Goal: Task Accomplishment & Management: Use online tool/utility

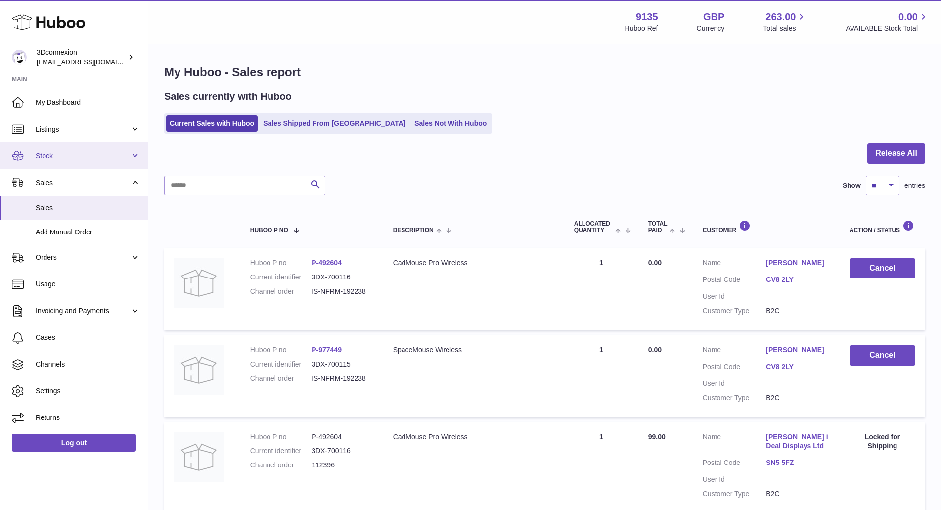
click at [42, 155] on span "Stock" at bounding box center [83, 155] width 94 height 9
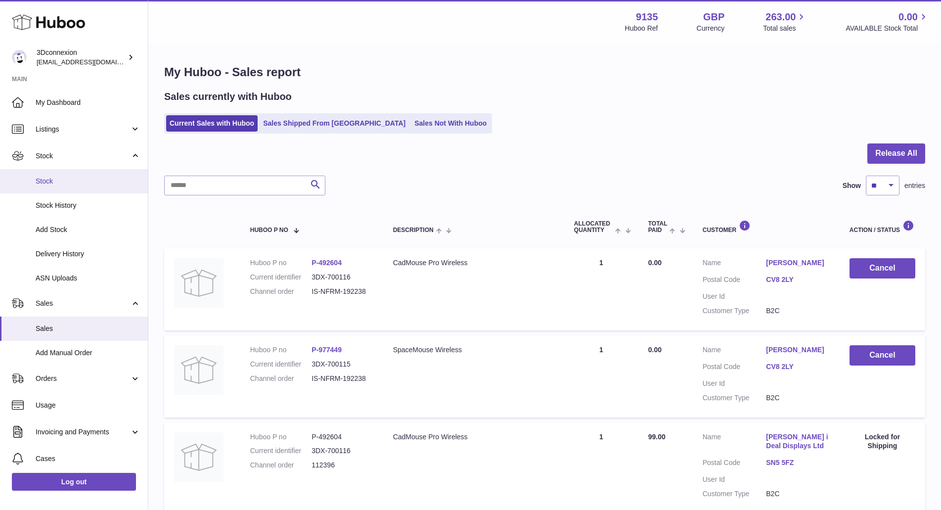
drag, startPoint x: 43, startPoint y: 184, endPoint x: 47, endPoint y: 183, distance: 5.0
click at [43, 184] on span "Stock" at bounding box center [88, 180] width 105 height 9
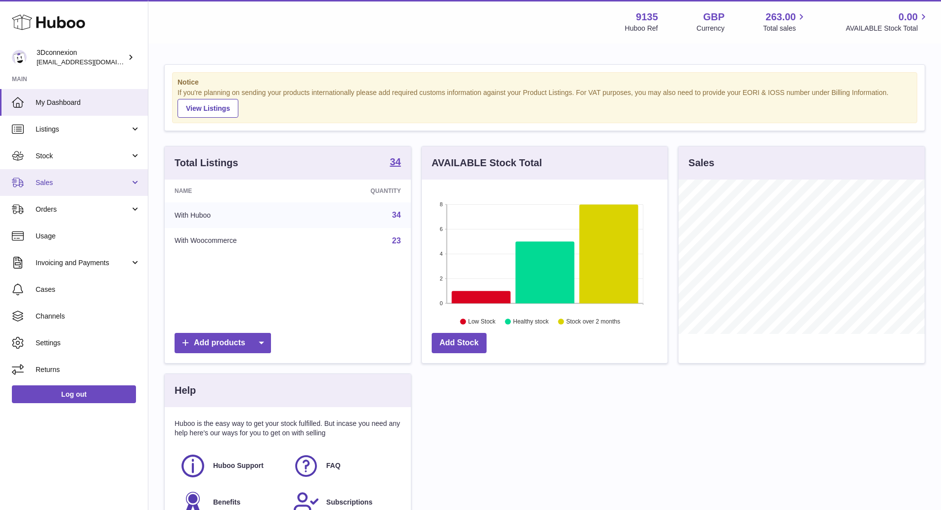
scroll to position [154, 246]
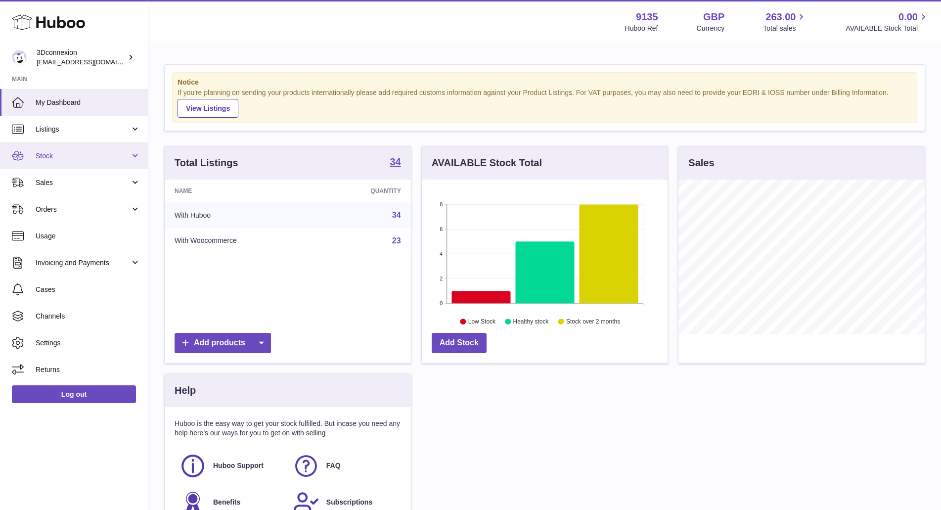
click at [42, 158] on span "Stock" at bounding box center [83, 155] width 94 height 9
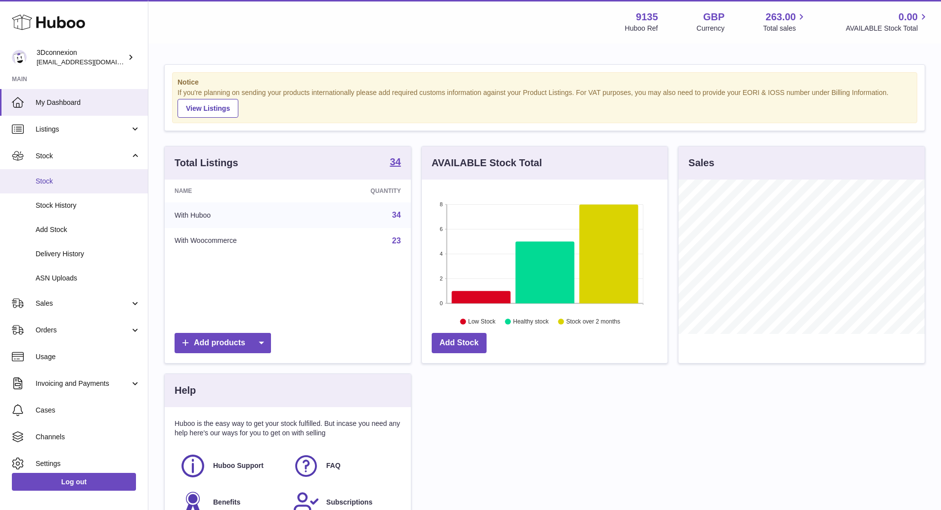
click at [48, 182] on span "Stock" at bounding box center [88, 180] width 105 height 9
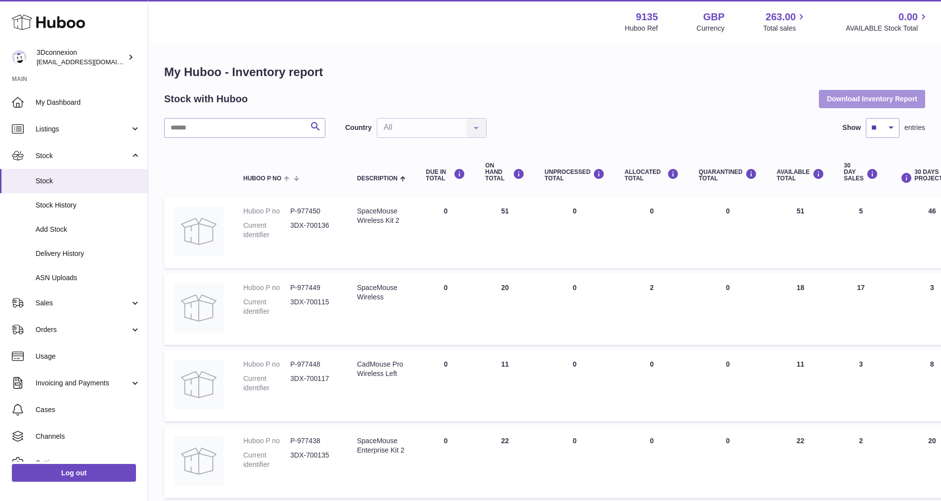
click at [887, 99] on button "Download Inventory Report" at bounding box center [871, 99] width 106 height 18
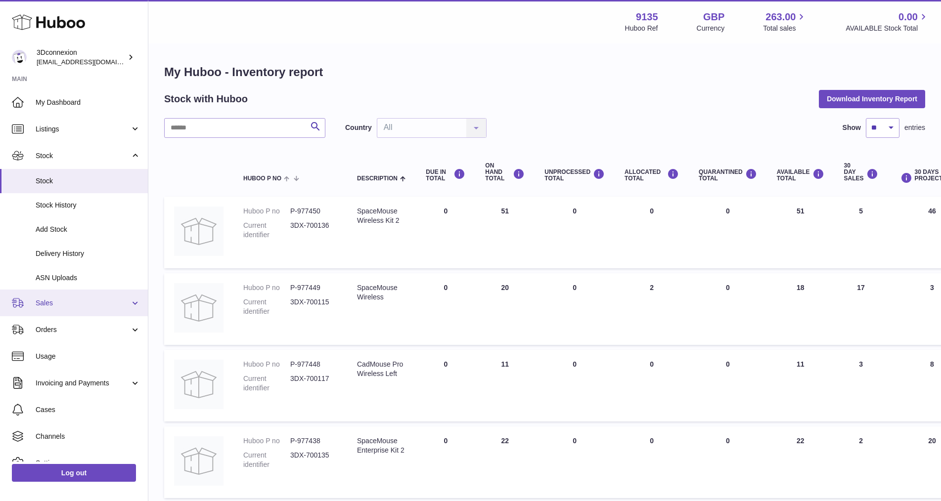
click at [40, 302] on span "Sales" at bounding box center [83, 303] width 94 height 9
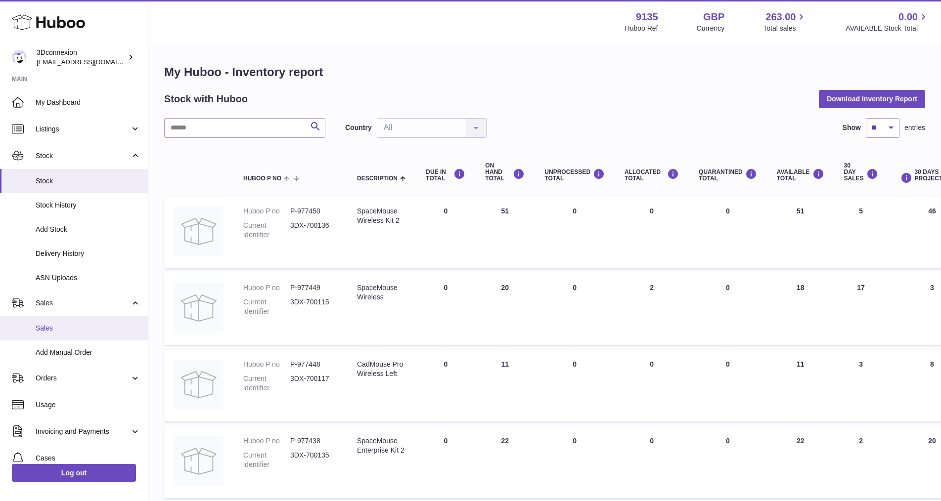
click at [43, 327] on span "Sales" at bounding box center [88, 328] width 105 height 9
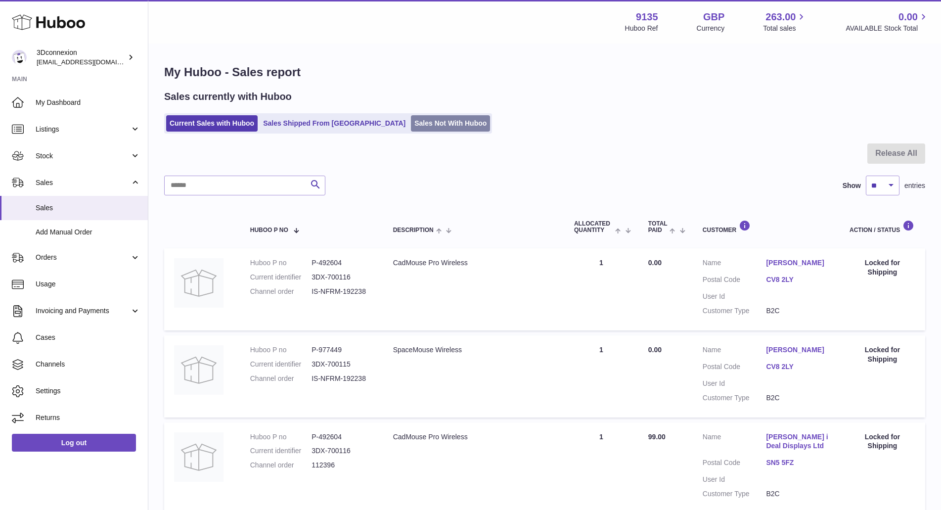
click at [411, 120] on link "Sales Not With Huboo" at bounding box center [450, 123] width 79 height 16
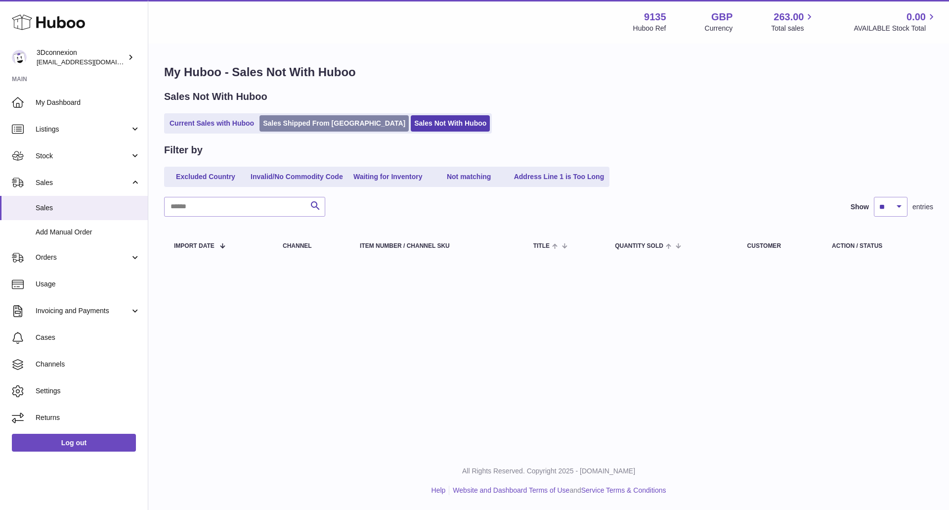
click at [322, 121] on link "Sales Shipped From [GEOGRAPHIC_DATA]" at bounding box center [333, 123] width 149 height 16
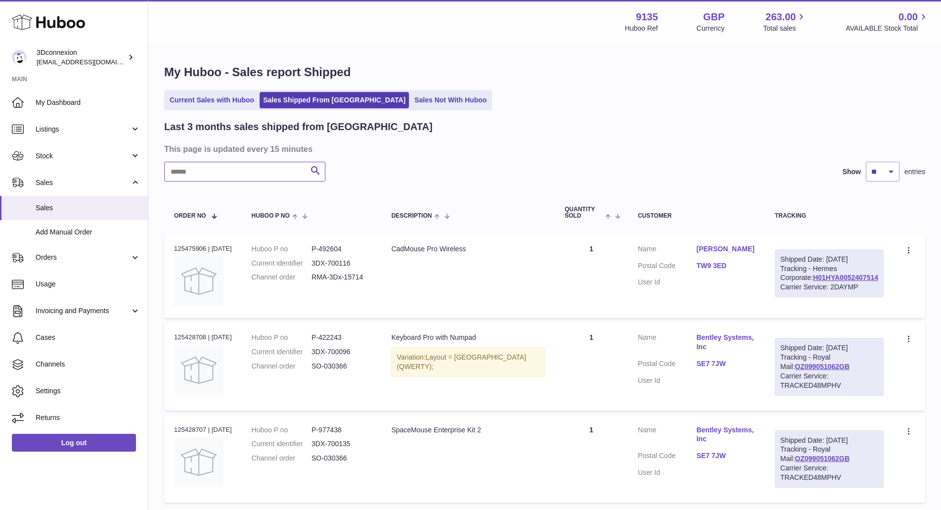
click at [205, 168] on input "text" at bounding box center [244, 172] width 161 height 20
click at [180, 100] on link "Current Sales with Huboo" at bounding box center [211, 100] width 91 height 16
